Goal: Transaction & Acquisition: Purchase product/service

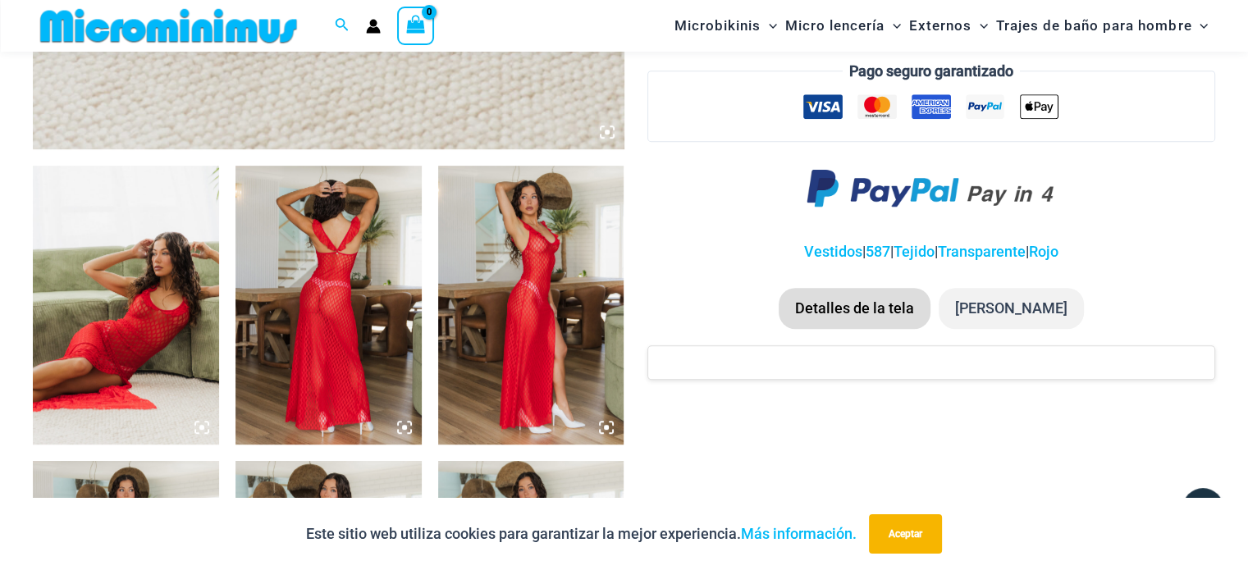
scroll to position [1051, 0]
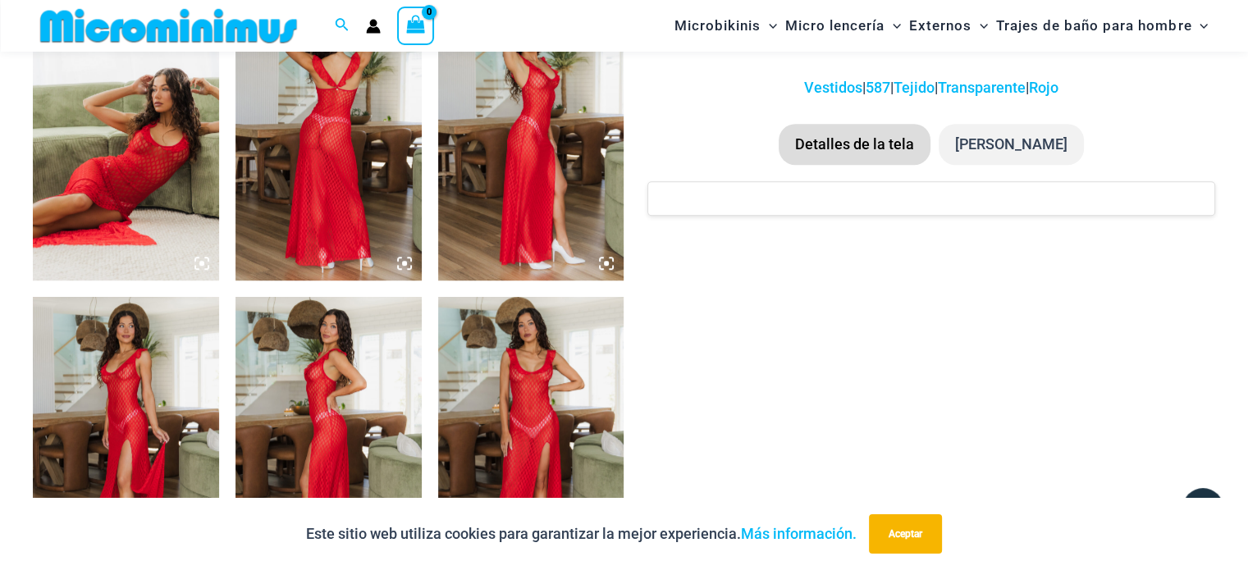
type input "**********"
click at [121, 156] on img at bounding box center [126, 141] width 186 height 279
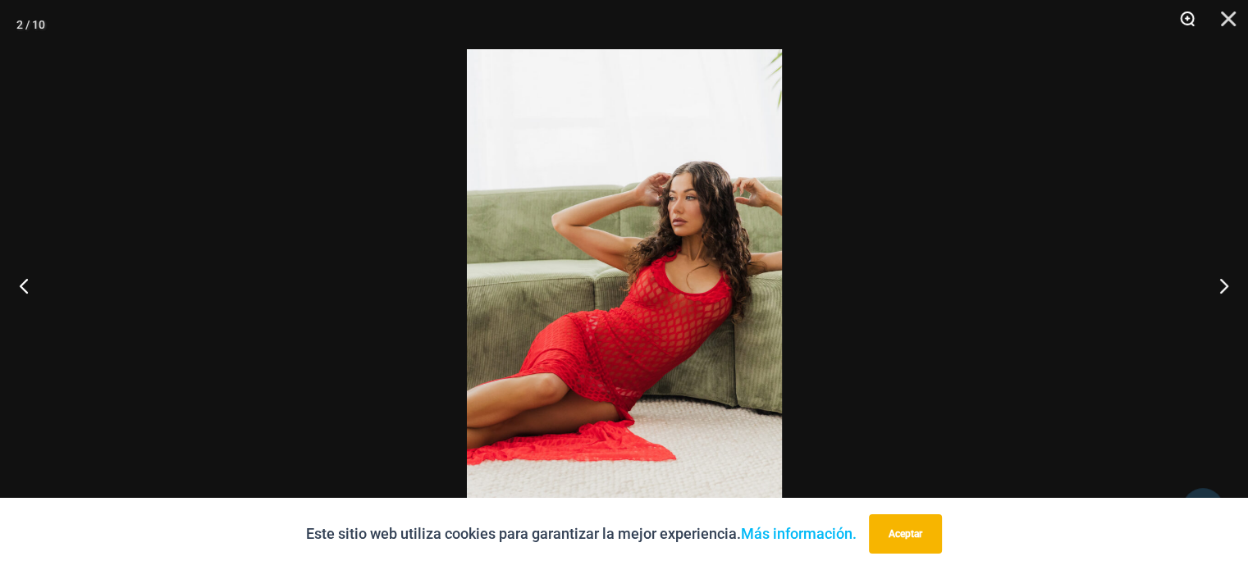
click at [1188, 27] on button "Zoom" at bounding box center [1181, 24] width 41 height 49
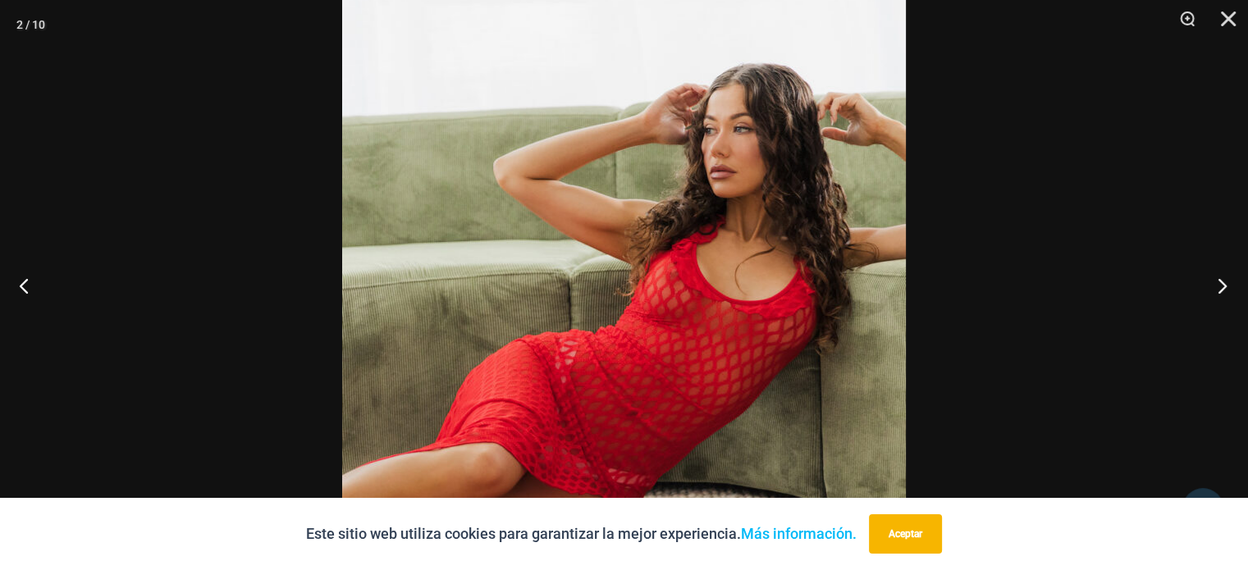
click at [1232, 277] on button "Próximo" at bounding box center [1217, 286] width 62 height 82
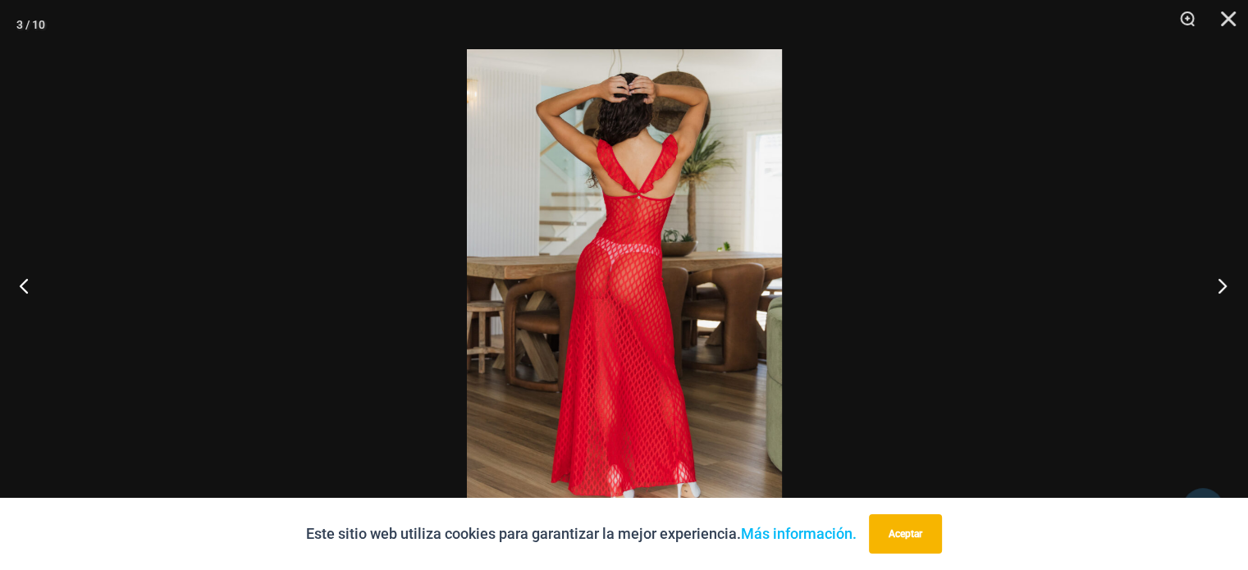
click at [1231, 278] on button "Próximo" at bounding box center [1217, 286] width 62 height 82
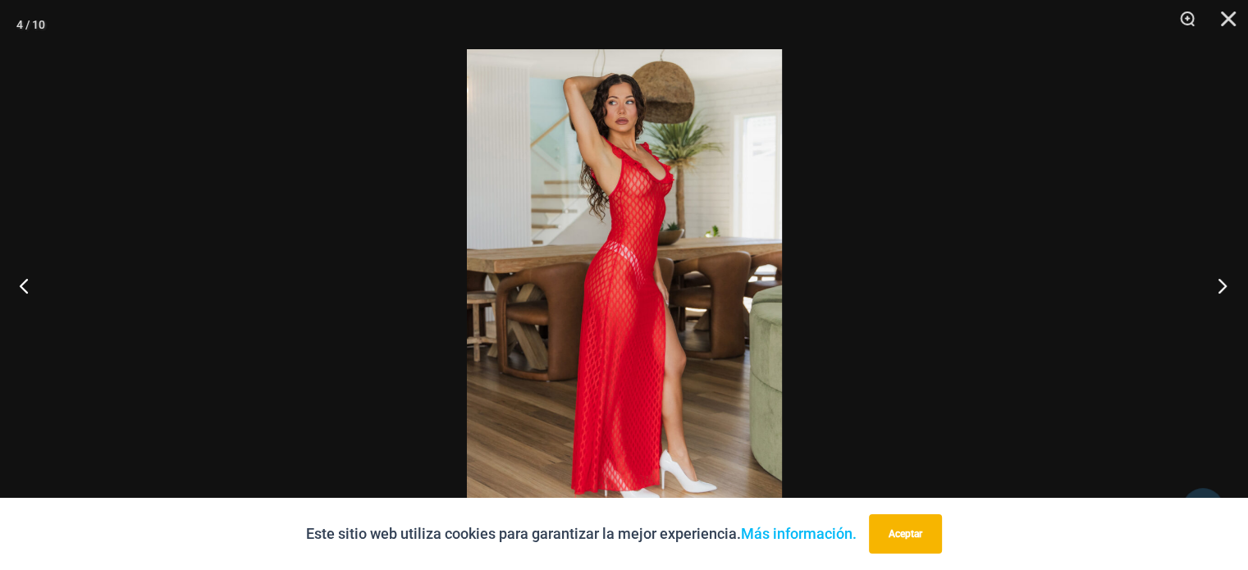
click at [1230, 281] on button "Próximo" at bounding box center [1217, 286] width 62 height 82
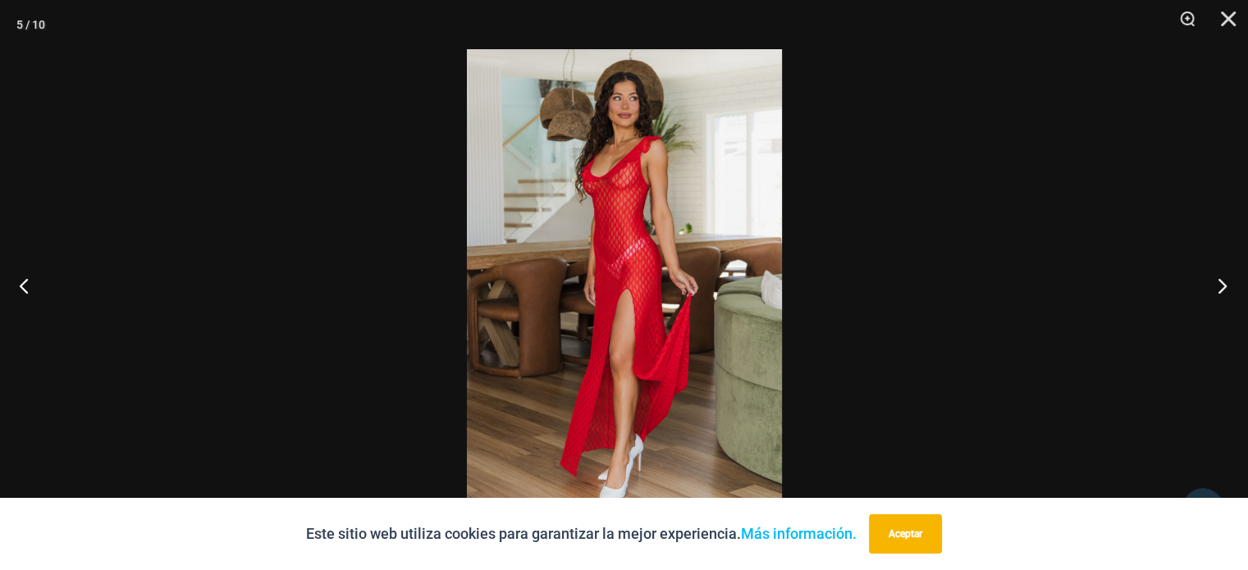
click at [1230, 281] on button "Próximo" at bounding box center [1217, 286] width 62 height 82
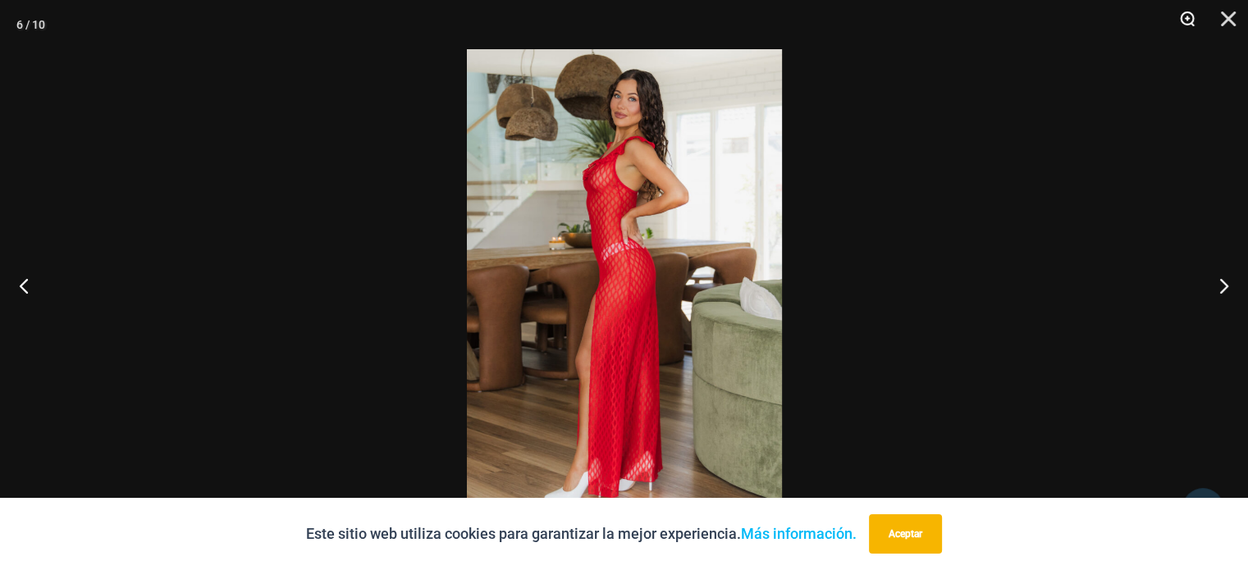
click at [1181, 22] on button "Zoom" at bounding box center [1181, 24] width 41 height 49
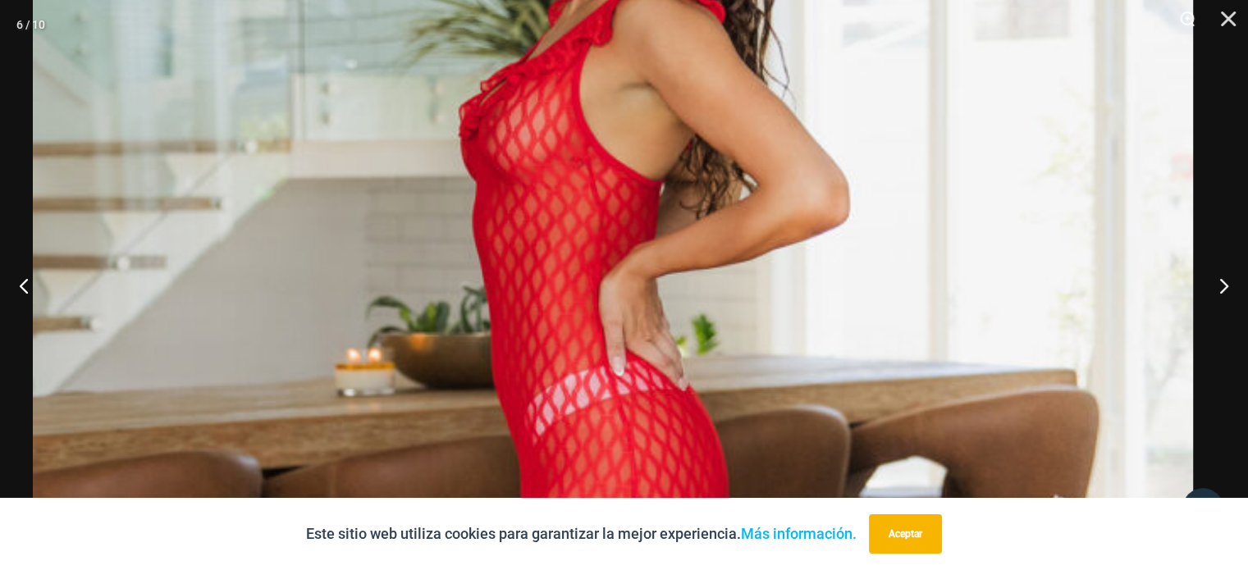
click at [862, 262] on img at bounding box center [613, 526] width 1160 height 1740
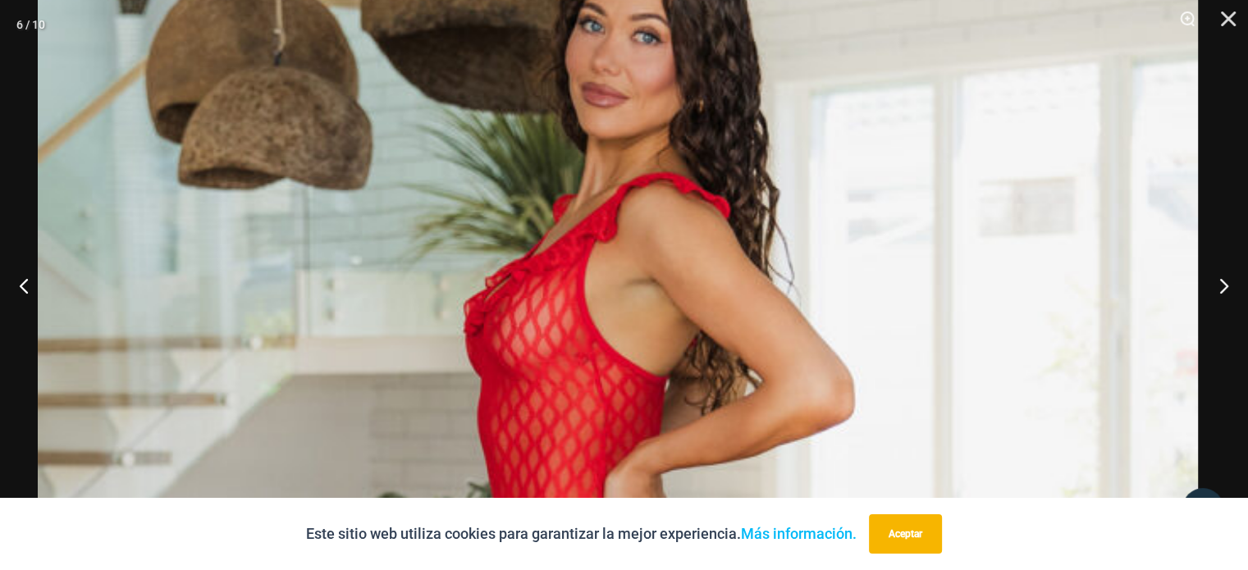
click at [1220, 282] on button "Próximo" at bounding box center [1217, 286] width 62 height 82
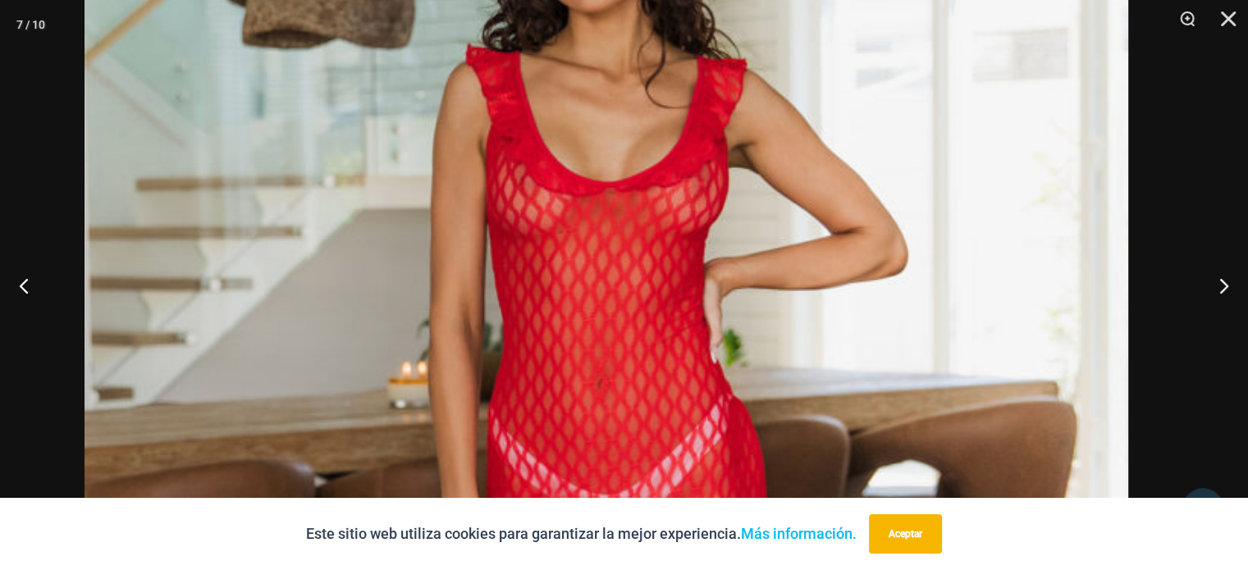
click at [965, 206] on img at bounding box center [607, 544] width 1044 height 1565
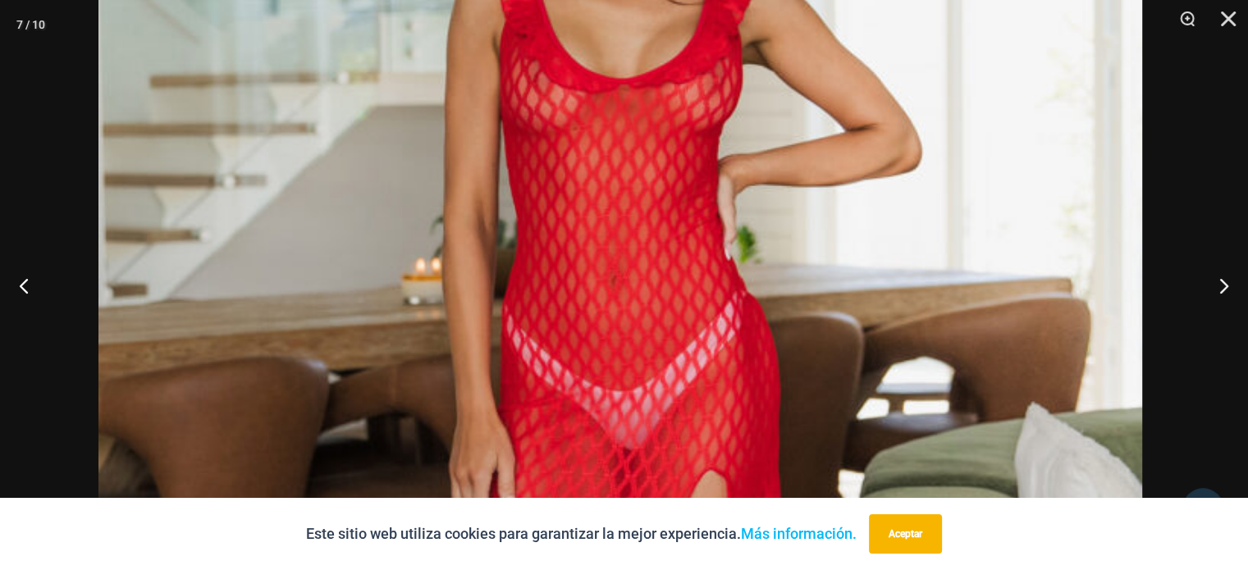
click at [895, 152] on img at bounding box center [620, 441] width 1044 height 1565
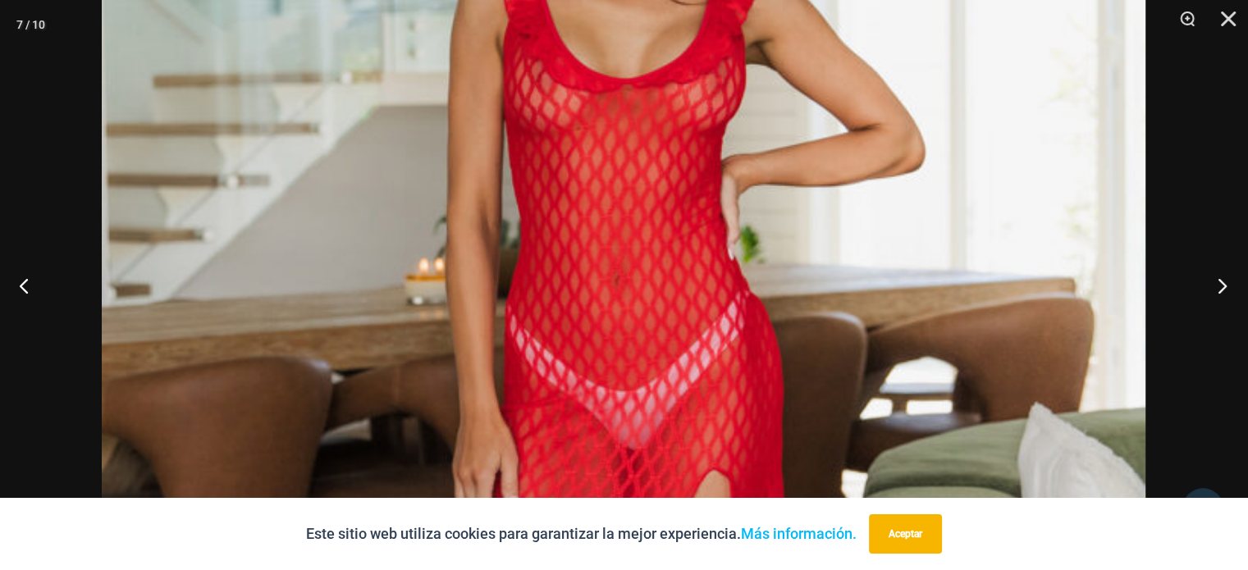
click at [1216, 285] on button "Próximo" at bounding box center [1217, 286] width 62 height 82
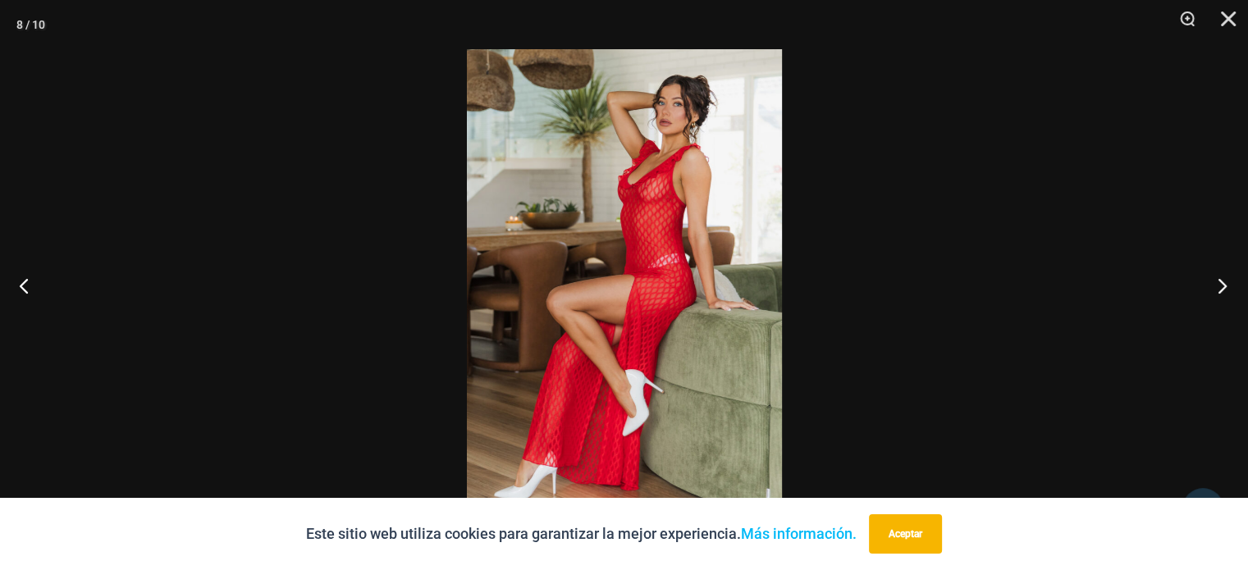
click at [1216, 285] on button "Próximo" at bounding box center [1217, 286] width 62 height 82
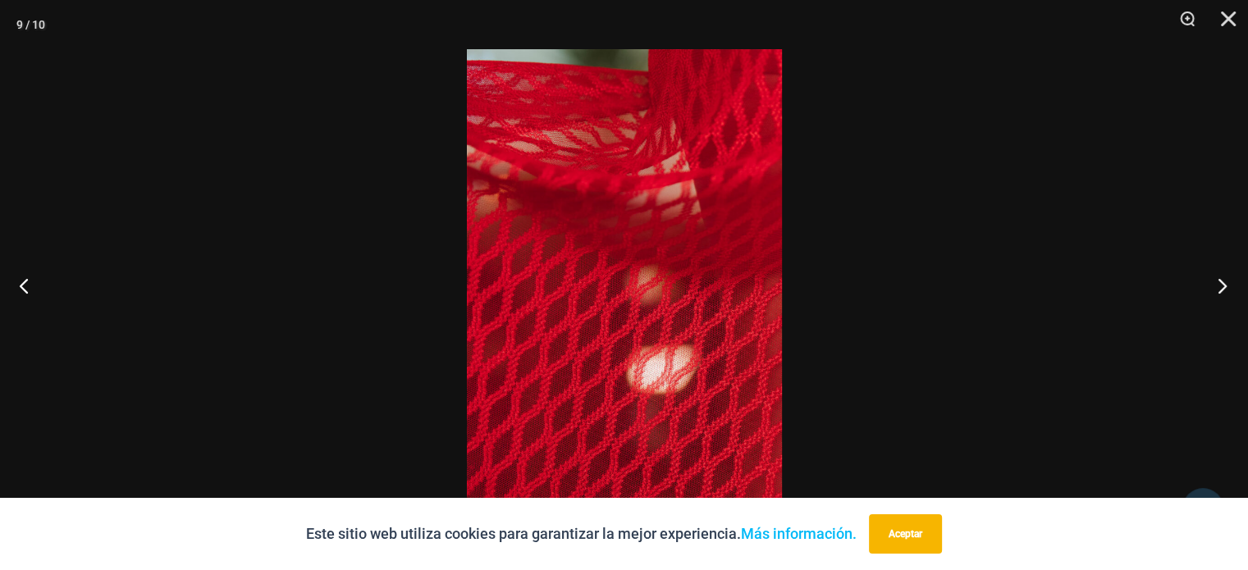
click at [1216, 285] on button "Próximo" at bounding box center [1217, 286] width 62 height 82
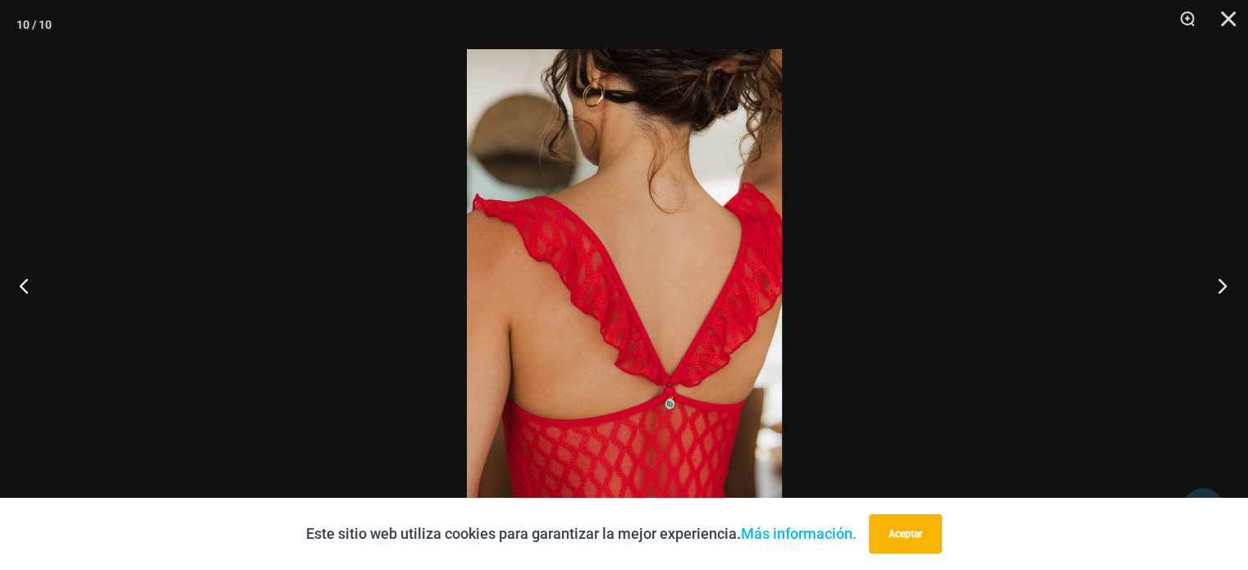
click at [1216, 285] on button "Próximo" at bounding box center [1217, 286] width 62 height 82
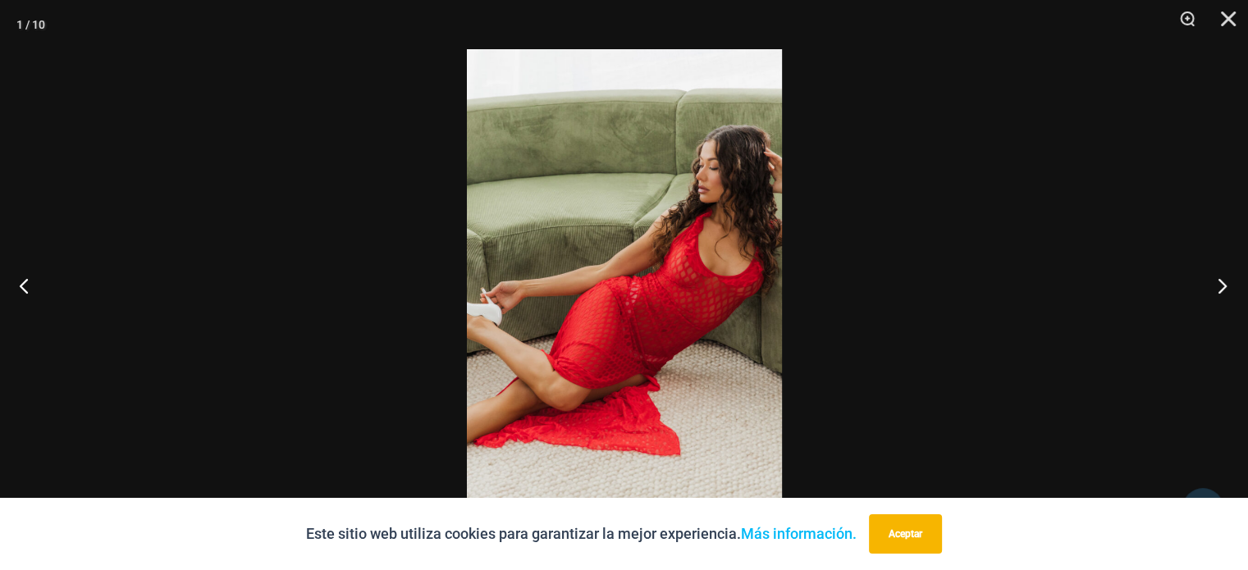
click at [1216, 285] on button "Próximo" at bounding box center [1217, 286] width 62 height 82
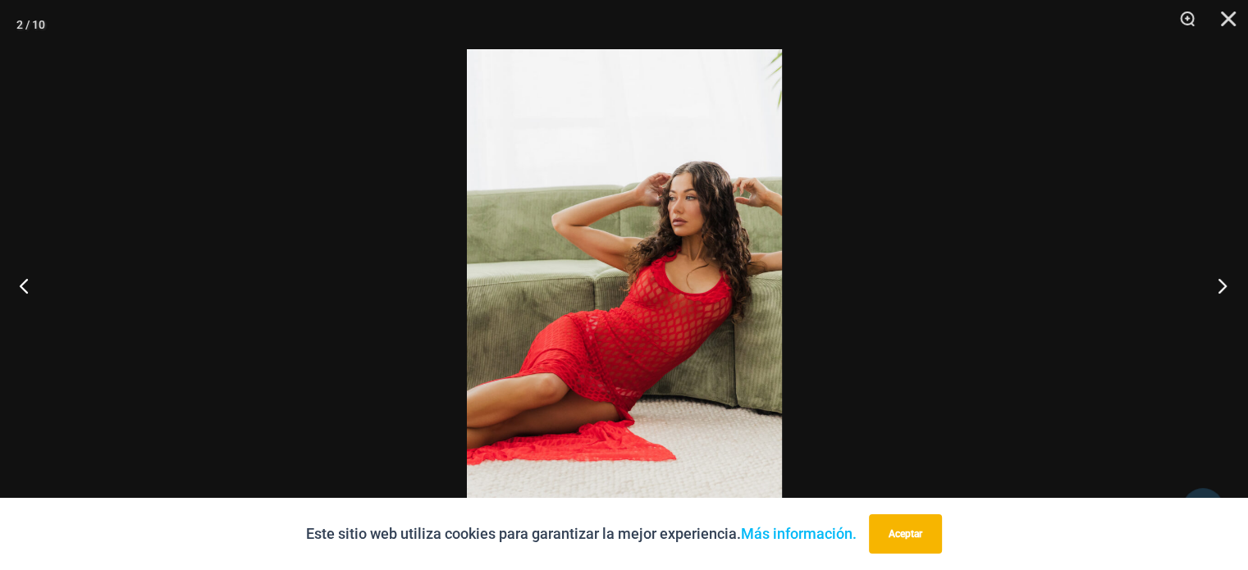
click at [1216, 285] on button "Próximo" at bounding box center [1217, 286] width 62 height 82
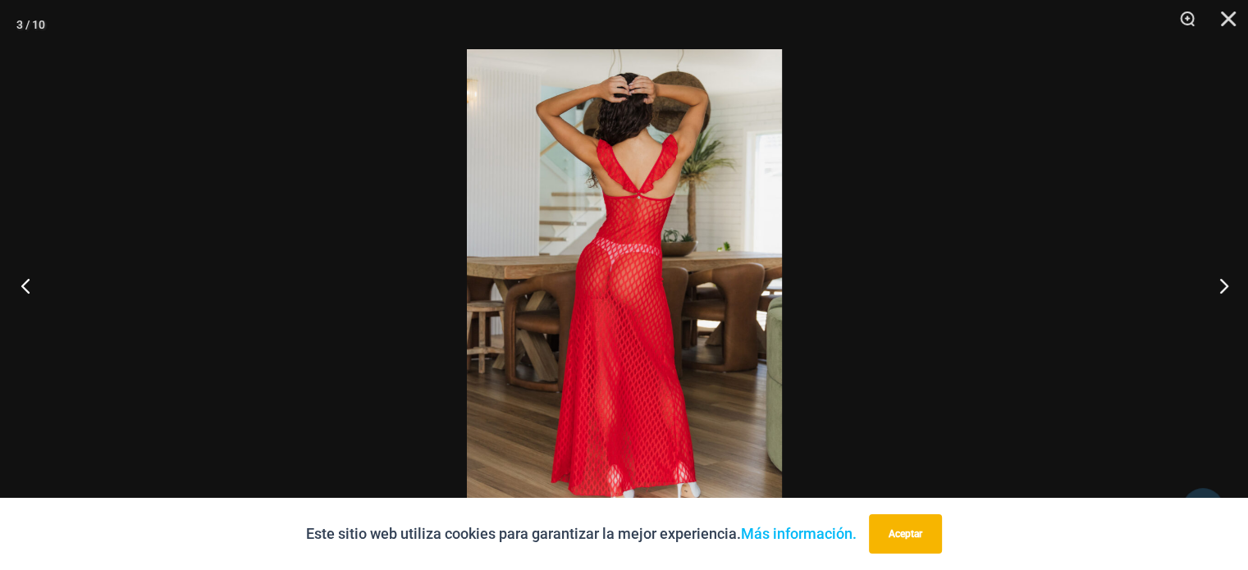
click at [23, 292] on button "Anterior" at bounding box center [31, 286] width 62 height 82
